Goal: Task Accomplishment & Management: Manage account settings

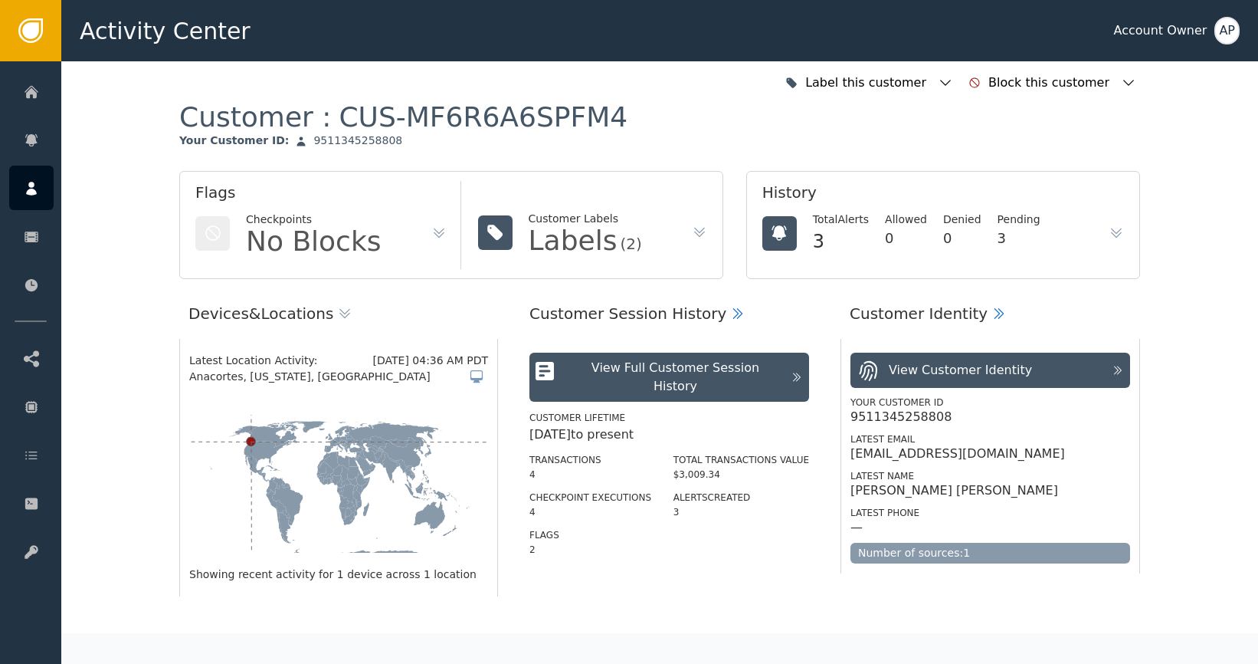
copy div "[DOMAIN_NAME]"
drag, startPoint x: 1043, startPoint y: 457, endPoint x: 933, endPoint y: 458, distance: 110.4
click at [933, 458] on div "[EMAIL_ADDRESS][DOMAIN_NAME]" at bounding box center [991, 453] width 280 height 15
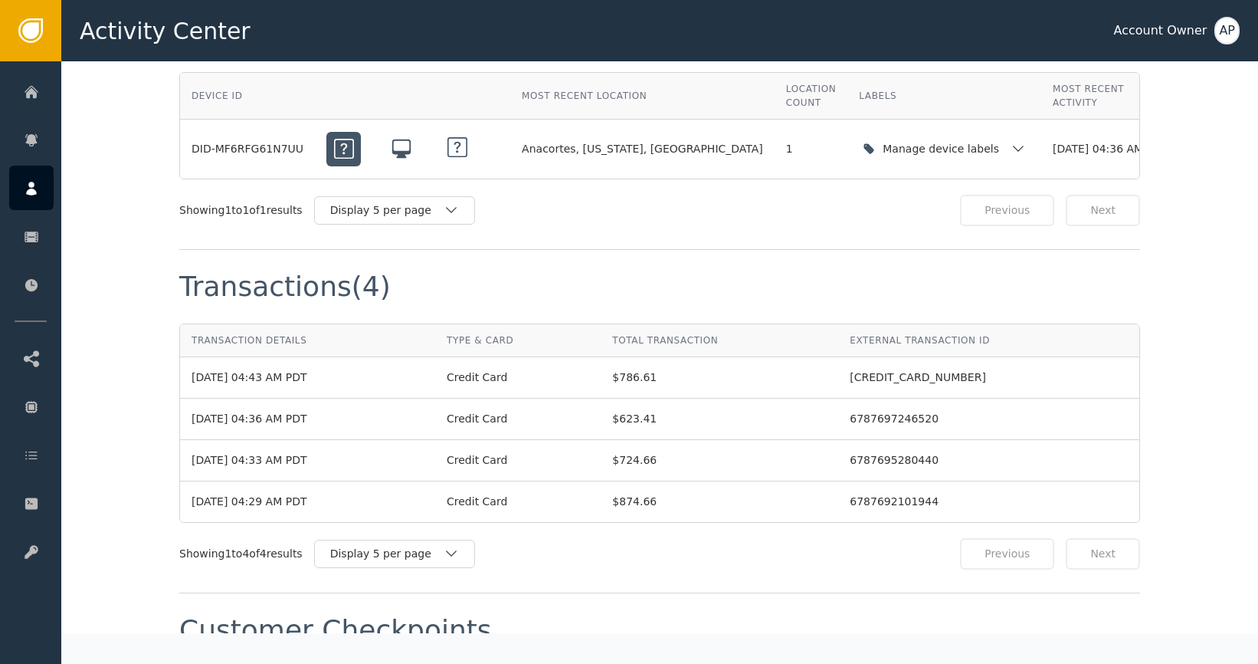
scroll to position [1312, 0]
click at [901, 155] on div "Manage device labels" at bounding box center [944, 146] width 171 height 31
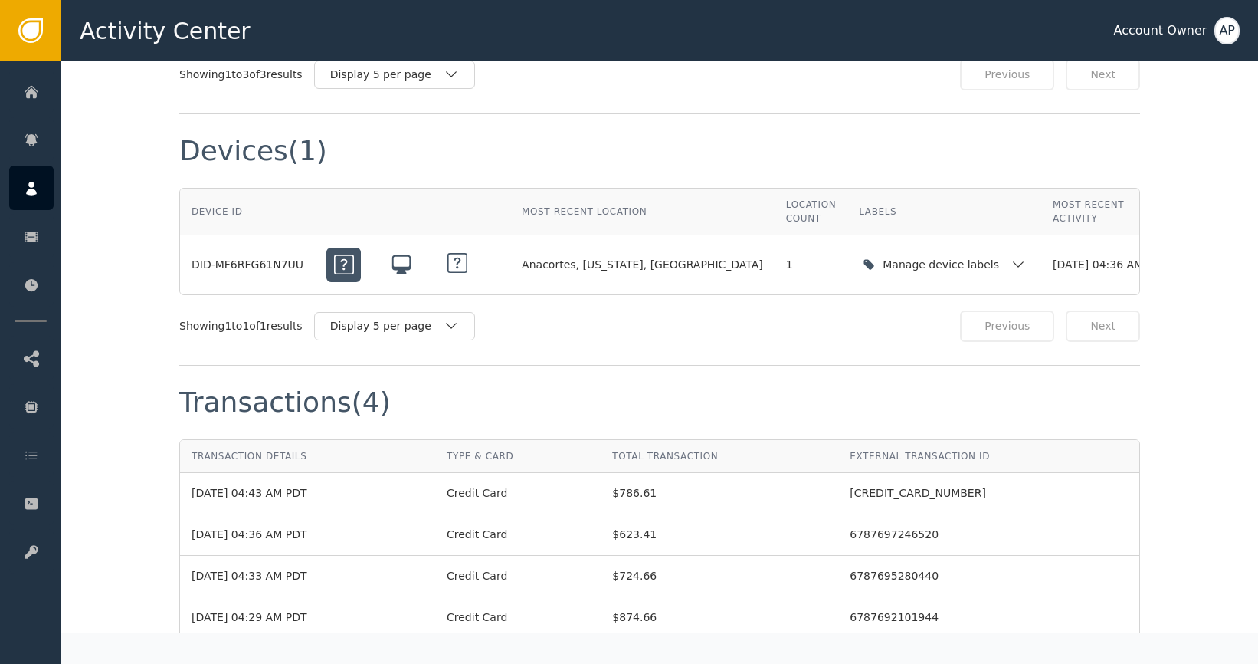
scroll to position [1191, 0]
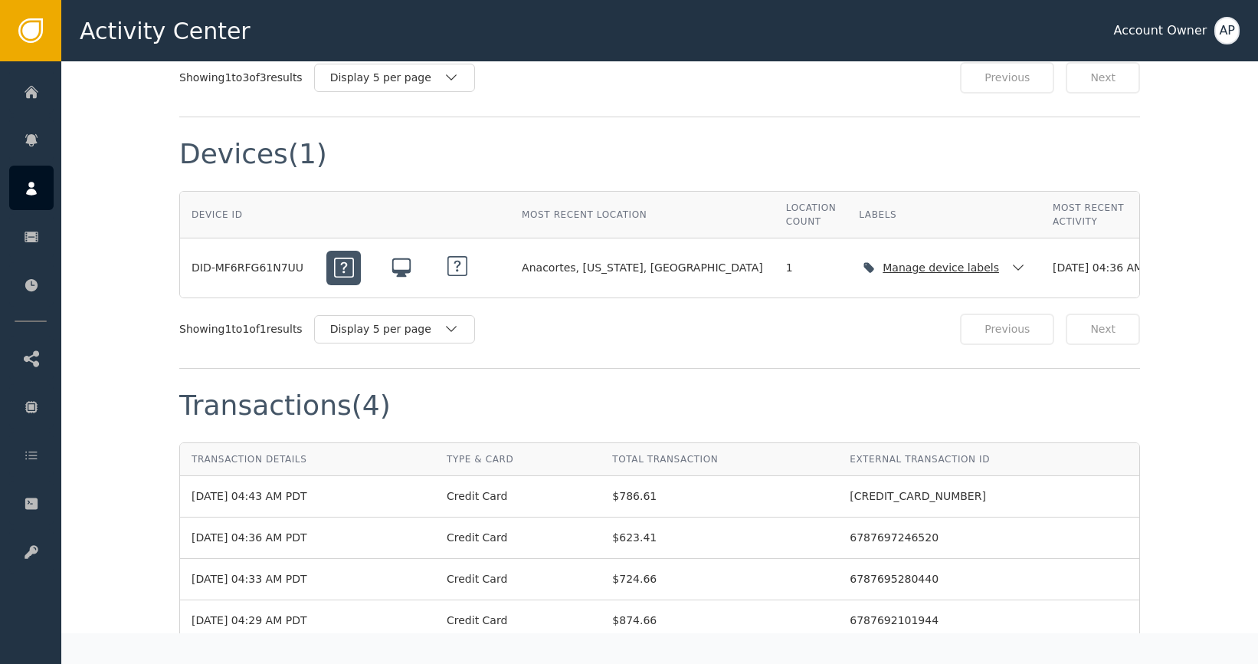
click at [274, 267] on div "DID-MF6RFG61N7UU" at bounding box center [248, 268] width 112 height 16
click at [276, 268] on div "DID-MF6RFG61N7UU" at bounding box center [248, 268] width 112 height 16
click at [273, 271] on div "DID-MF6RFG61N7UU" at bounding box center [248, 268] width 112 height 16
click at [274, 271] on div "DID-MF6RFG61N7UU" at bounding box center [248, 268] width 112 height 16
click at [192, 266] on div "DID-MF6RFG61N7UU" at bounding box center [248, 268] width 112 height 16
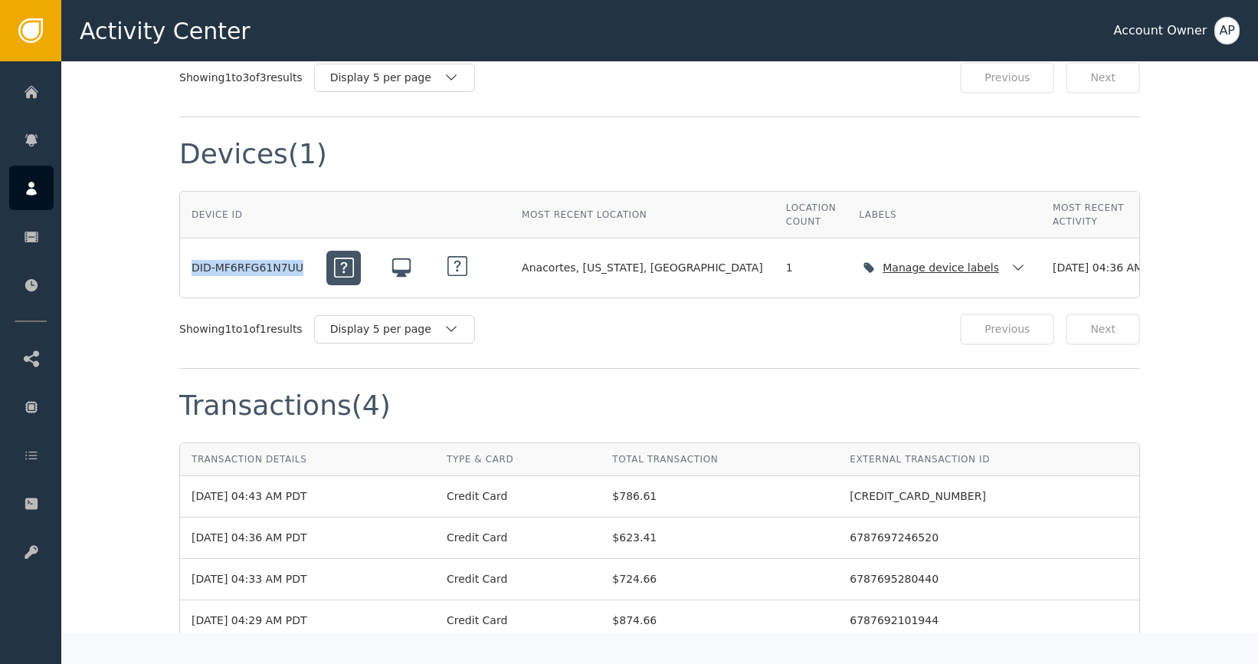
copy div "DID-MF6RFG61N7UU"
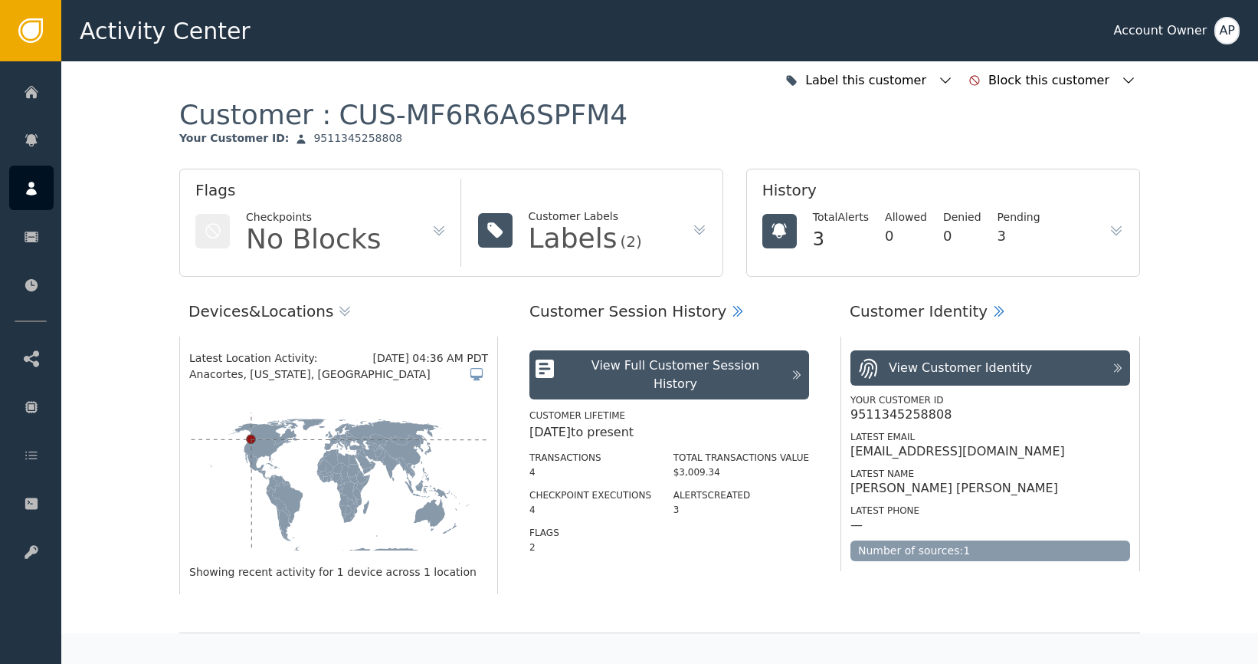
scroll to position [3, 0]
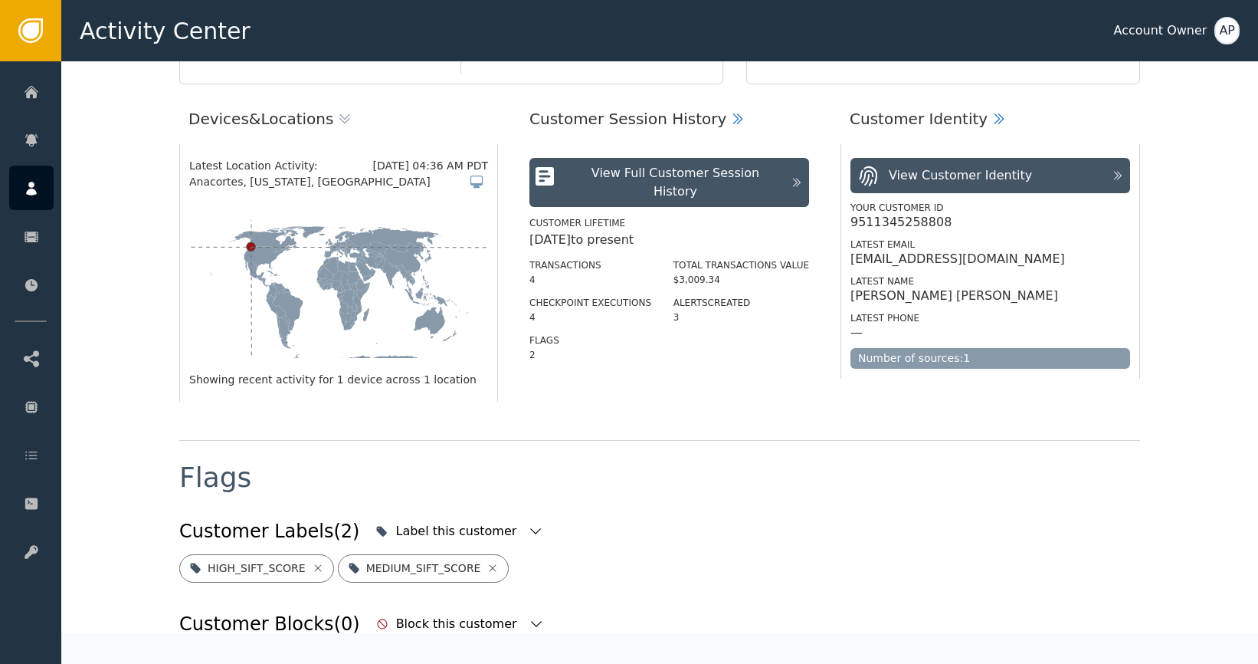
scroll to position [28, 0]
